Goal: Navigation & Orientation: Go to known website

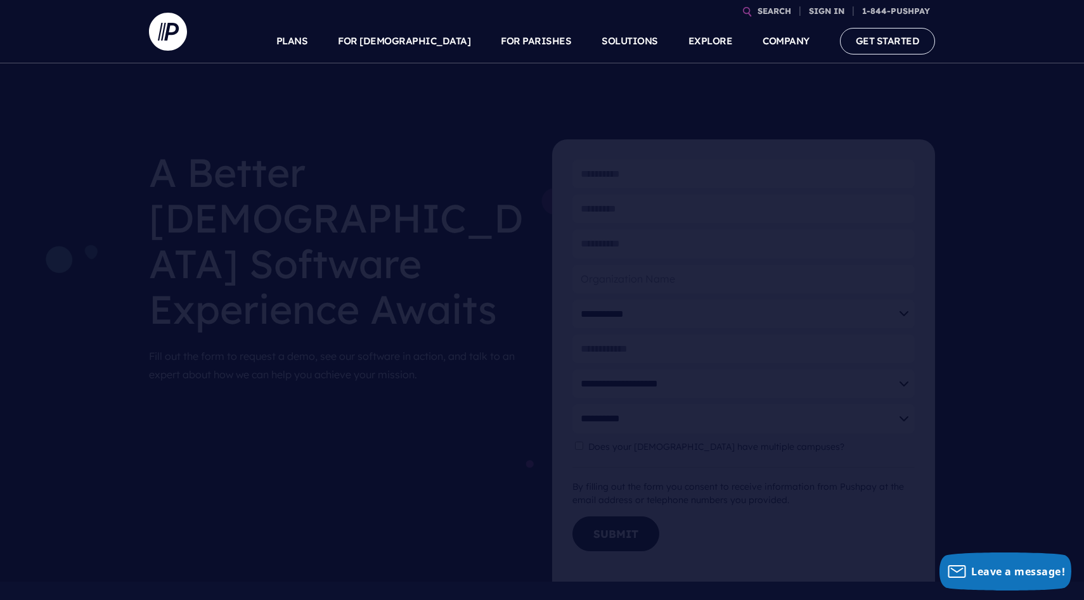
click at [191, 52] on link at bounding box center [174, 31] width 51 height 63
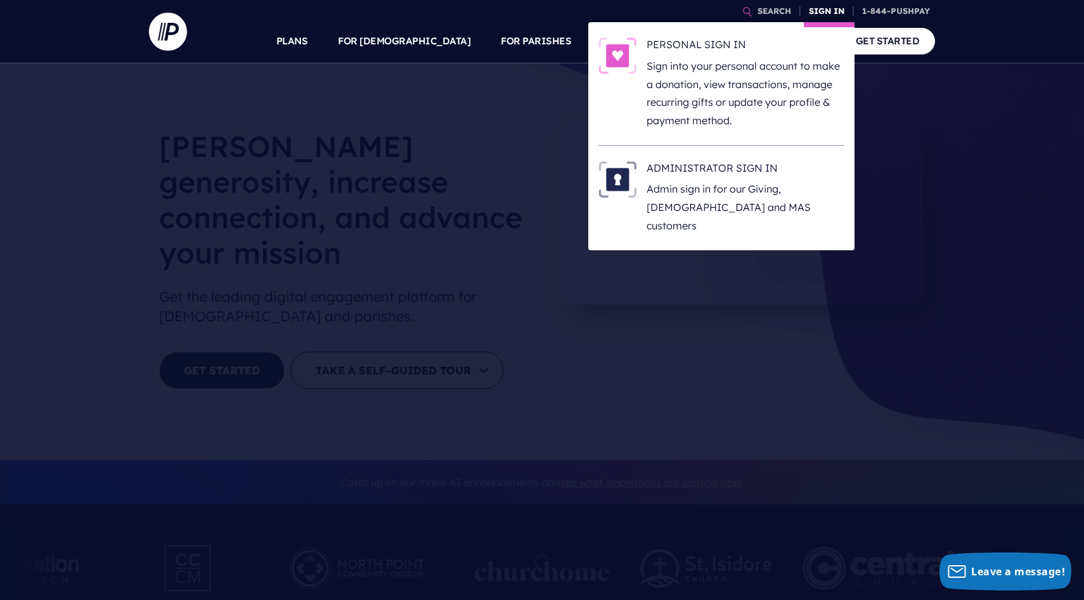
click at [829, 13] on link "SIGN IN" at bounding box center [827, 11] width 46 height 22
click at [671, 64] on p "Sign into your personal account to make a donation, view transactions, manage r…" at bounding box center [746, 93] width 198 height 73
